Goal: Task Accomplishment & Management: Manage account settings

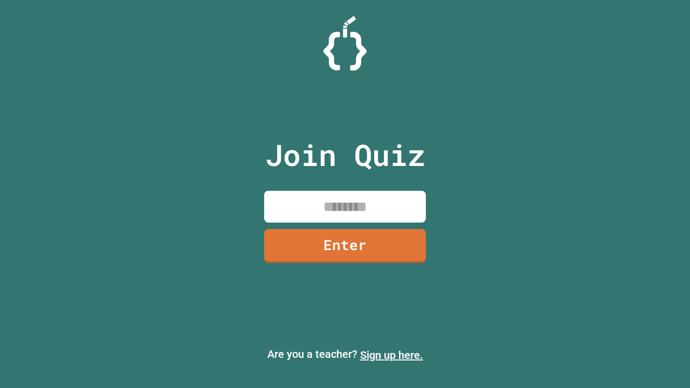
click at [391, 355] on link "Sign up here." at bounding box center [391, 355] width 63 height 13
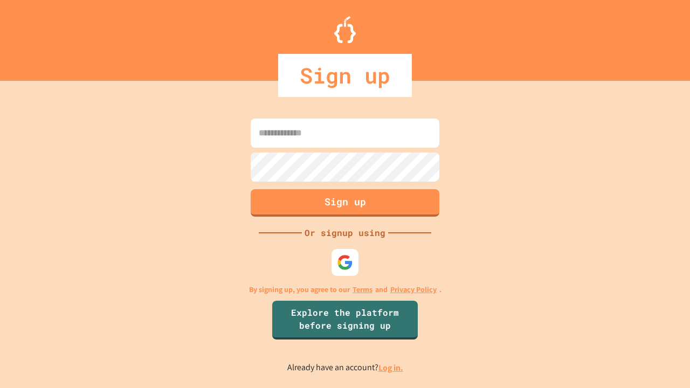
click at [391, 368] on link "Log in." at bounding box center [391, 367] width 25 height 11
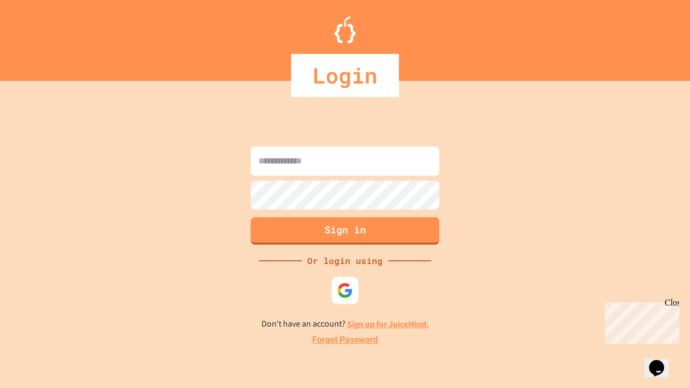
click at [345, 340] on link "Forgot Password" at bounding box center [345, 340] width 66 height 13
